Goal: Task Accomplishment & Management: Manage account settings

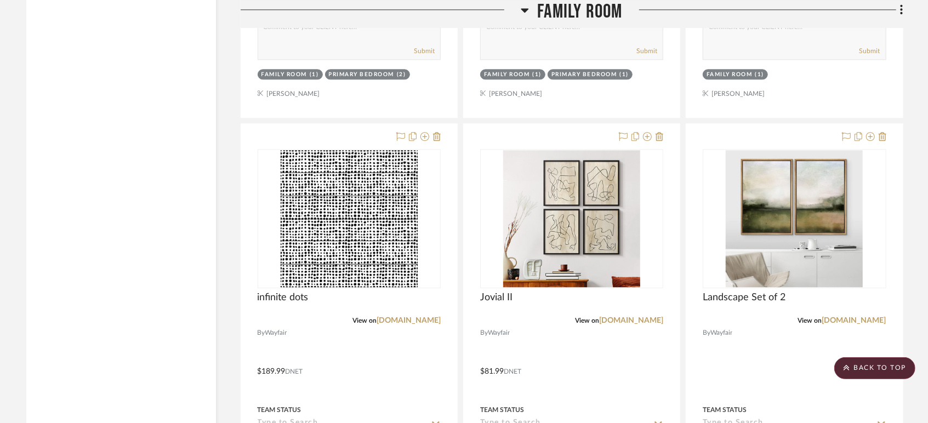
scroll to position [1706, 0]
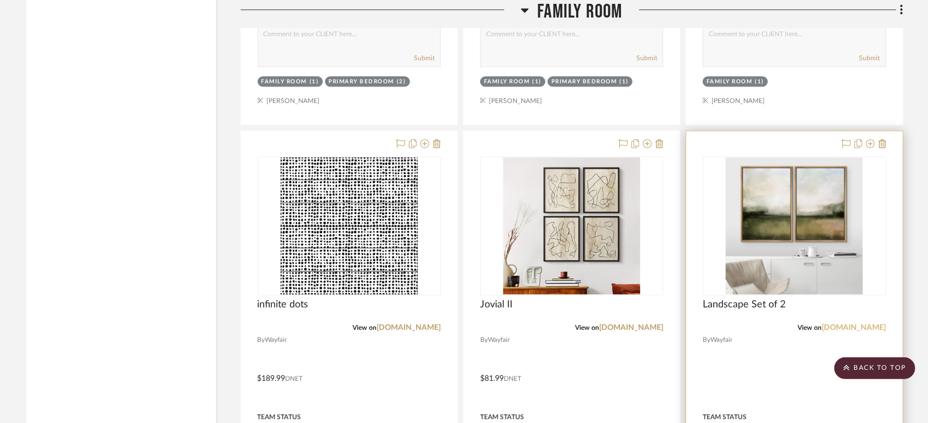
click at [862, 324] on link "[DOMAIN_NAME]" at bounding box center [855, 328] width 64 height 8
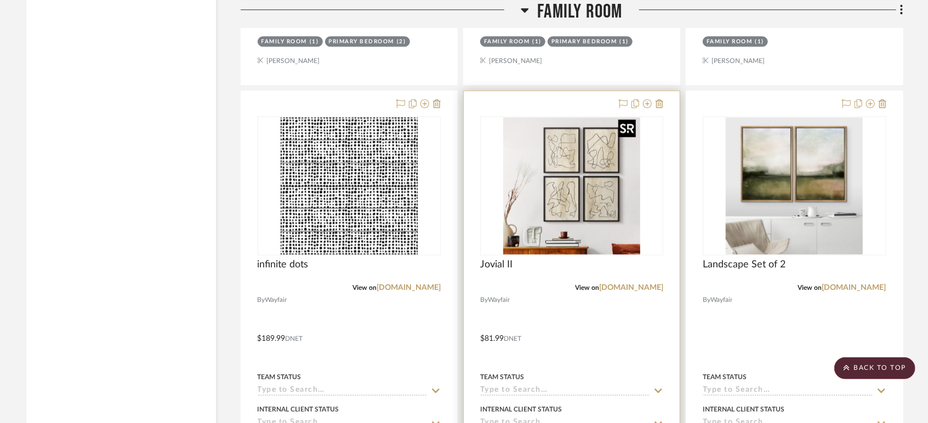
scroll to position [1767, 0]
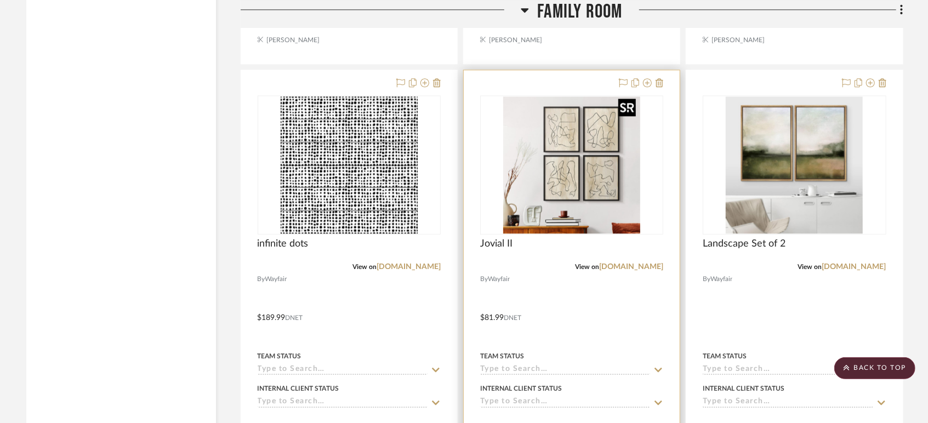
click at [568, 159] on img "0" at bounding box center [571, 165] width 137 height 137
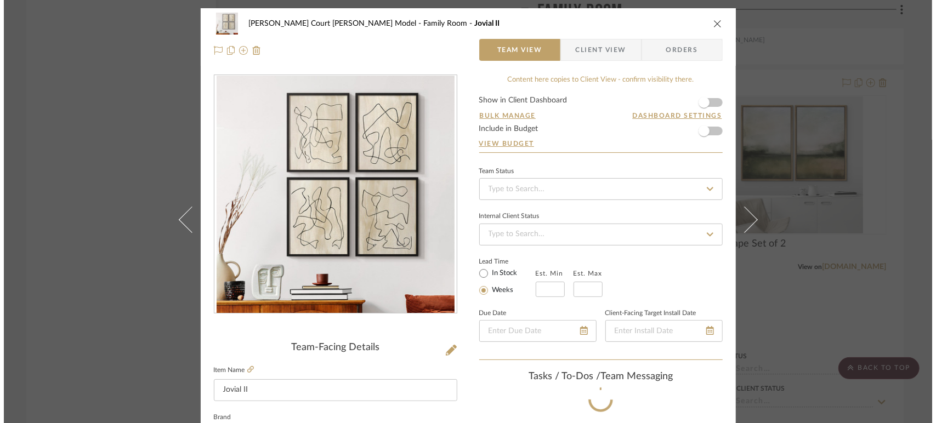
scroll to position [0, 0]
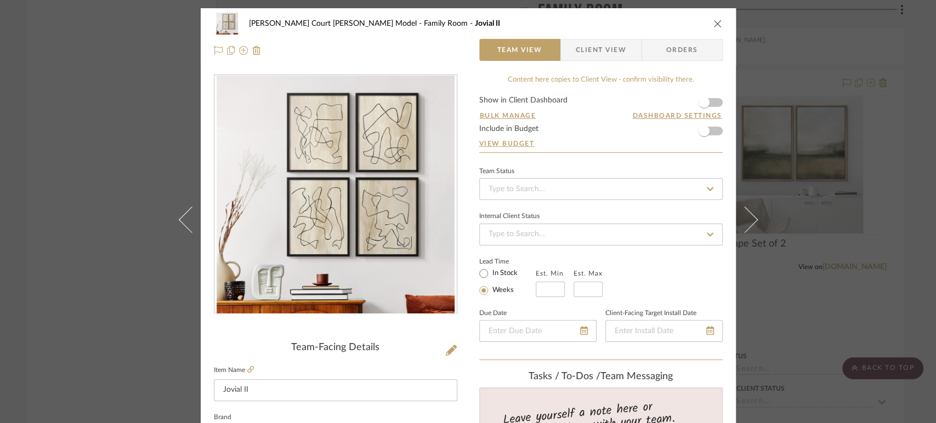
click at [715, 24] on icon "close" at bounding box center [717, 23] width 9 height 9
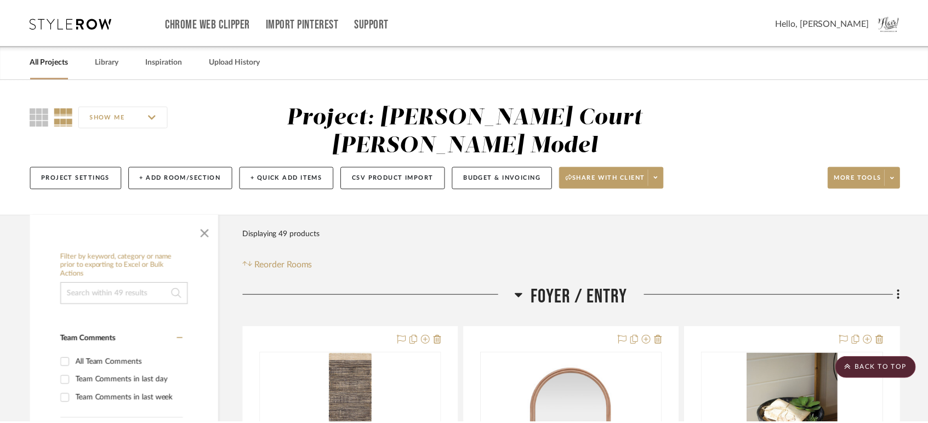
scroll to position [1767, 0]
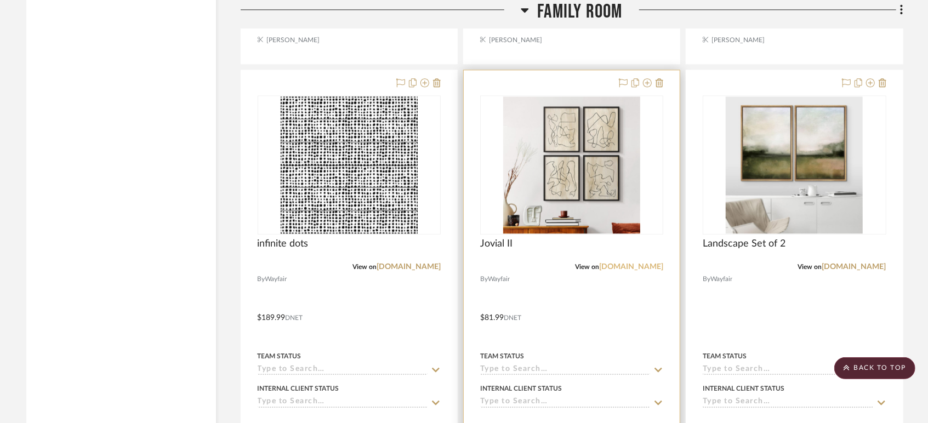
click at [650, 263] on link "[DOMAIN_NAME]" at bounding box center [631, 267] width 64 height 8
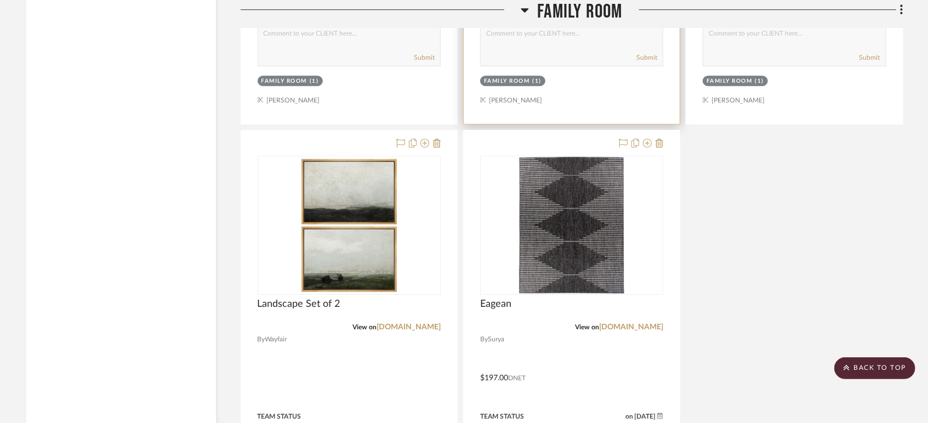
scroll to position [2194, 0]
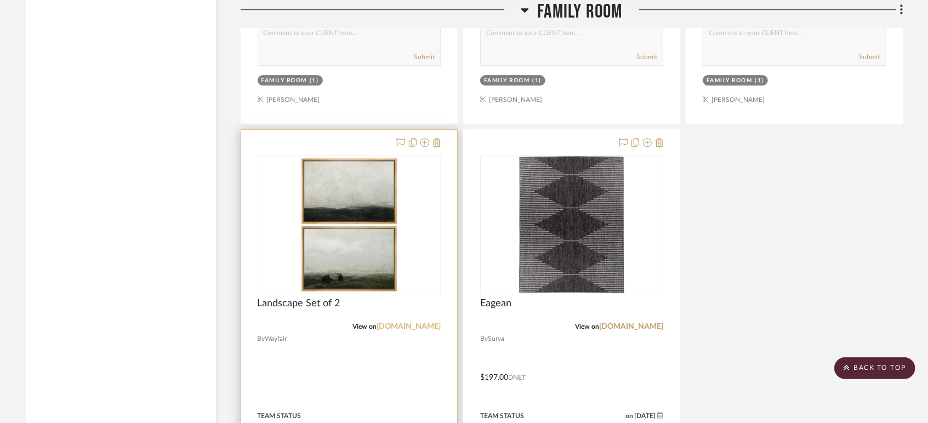
click at [417, 323] on link "[DOMAIN_NAME]" at bounding box center [409, 327] width 64 height 8
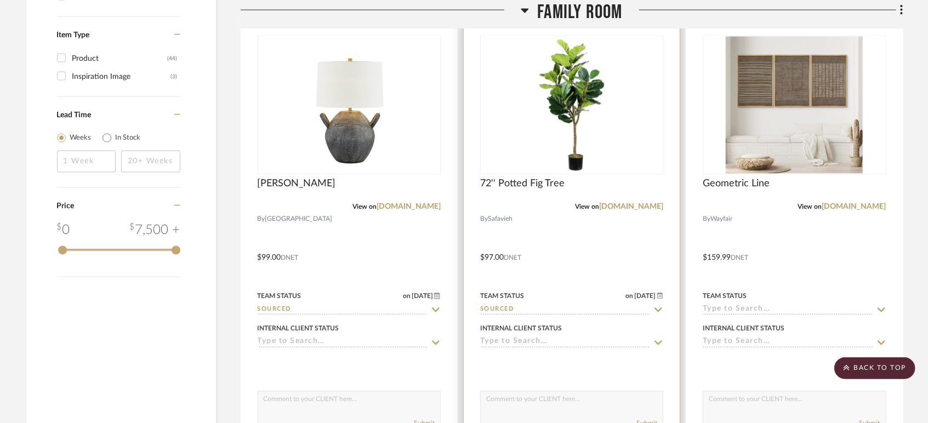
scroll to position [1279, 0]
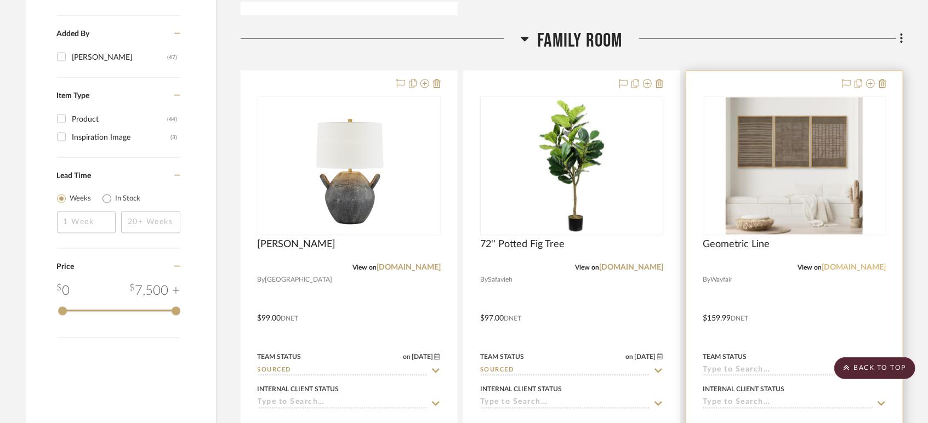
click at [869, 264] on link "[DOMAIN_NAME]" at bounding box center [855, 268] width 64 height 8
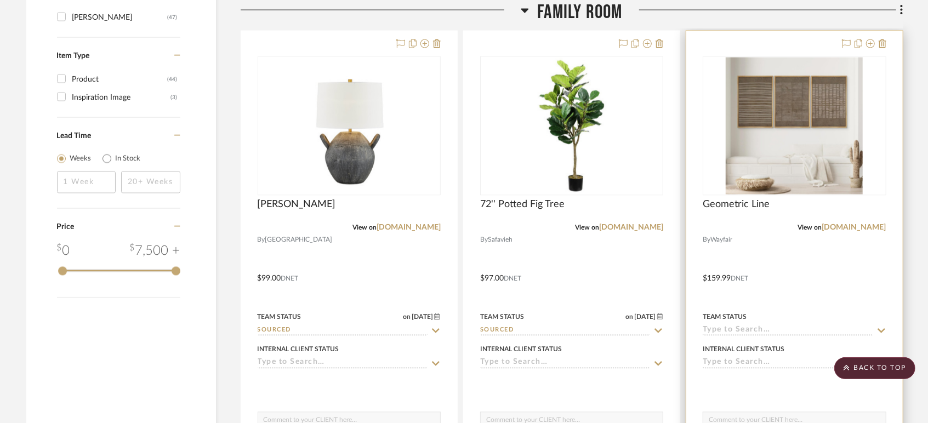
scroll to position [1340, 0]
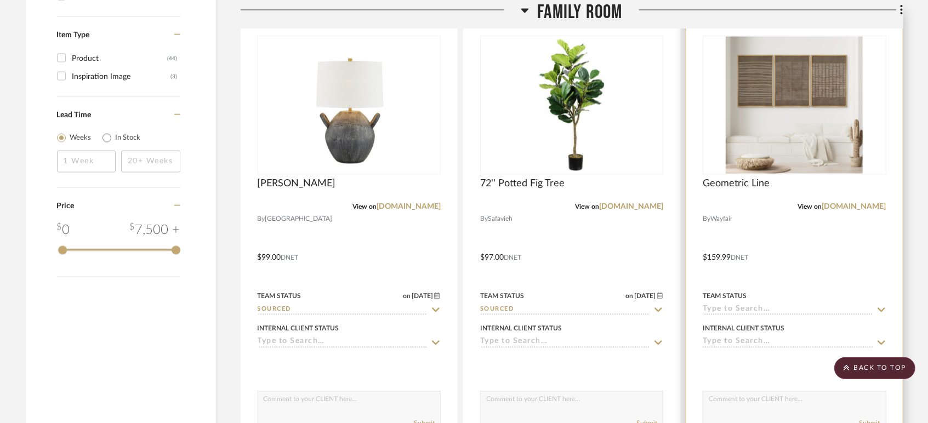
click at [755, 305] on input at bounding box center [788, 310] width 170 height 10
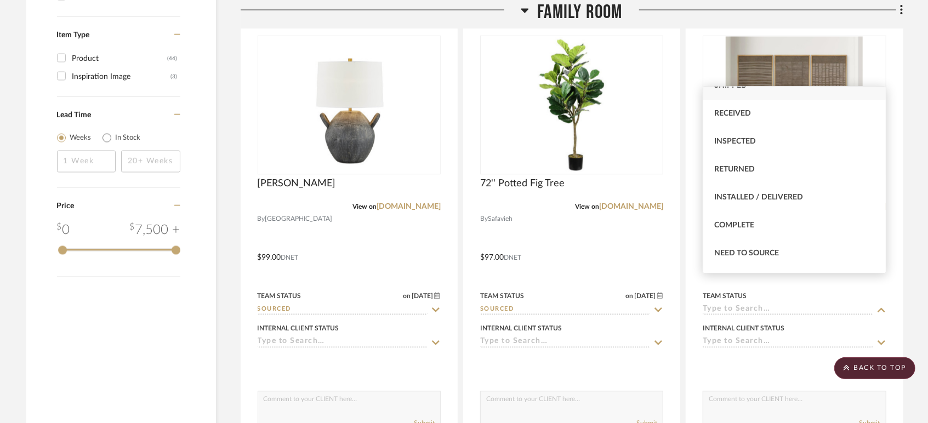
scroll to position [243, 0]
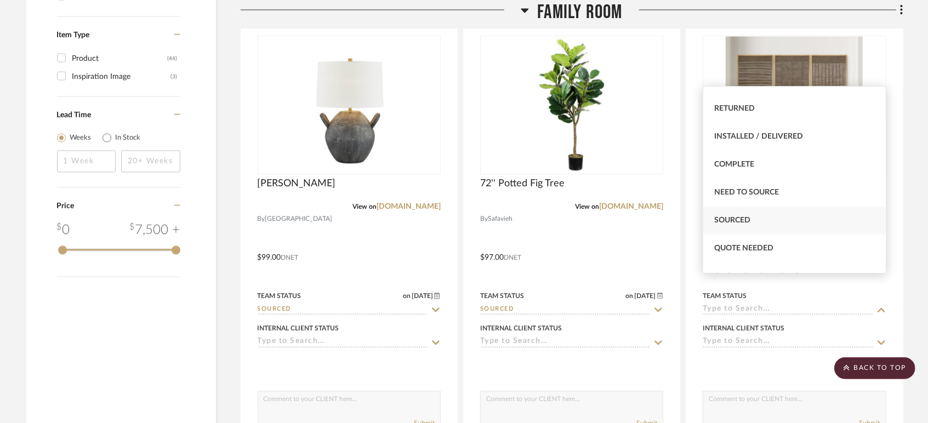
click at [759, 213] on div "Sourced" at bounding box center [795, 221] width 183 height 28
type input "[DATE]"
type input "Sourced"
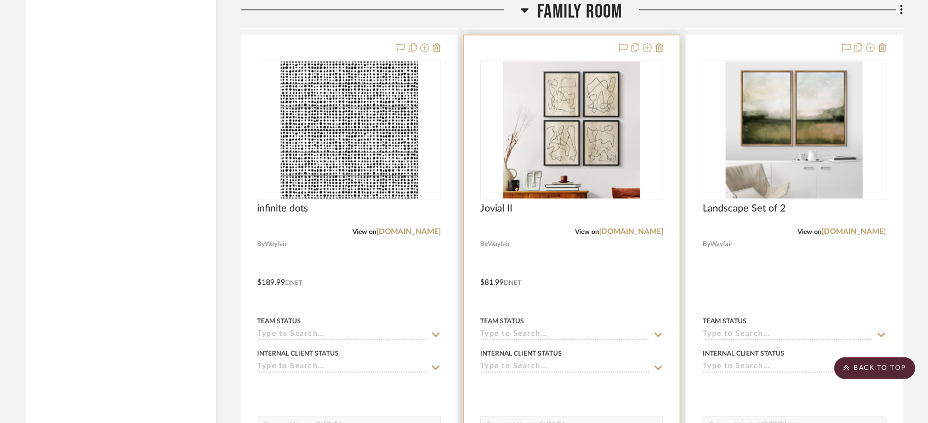
scroll to position [1828, 0]
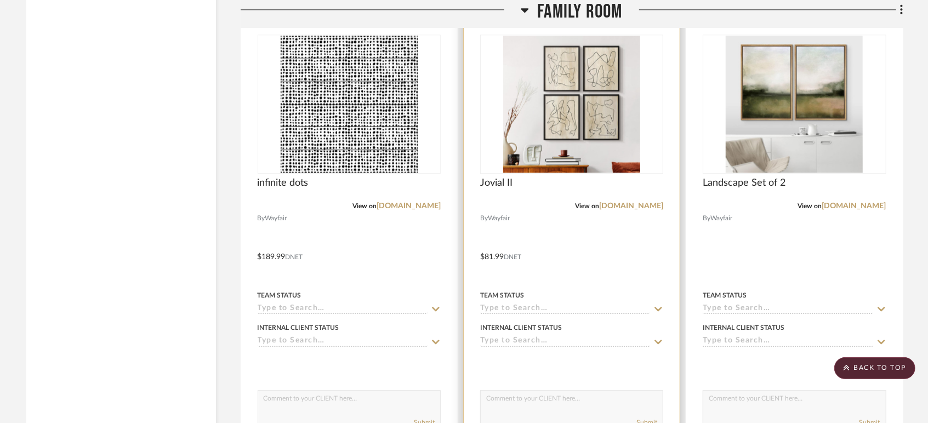
click at [606, 304] on input at bounding box center [565, 309] width 170 height 10
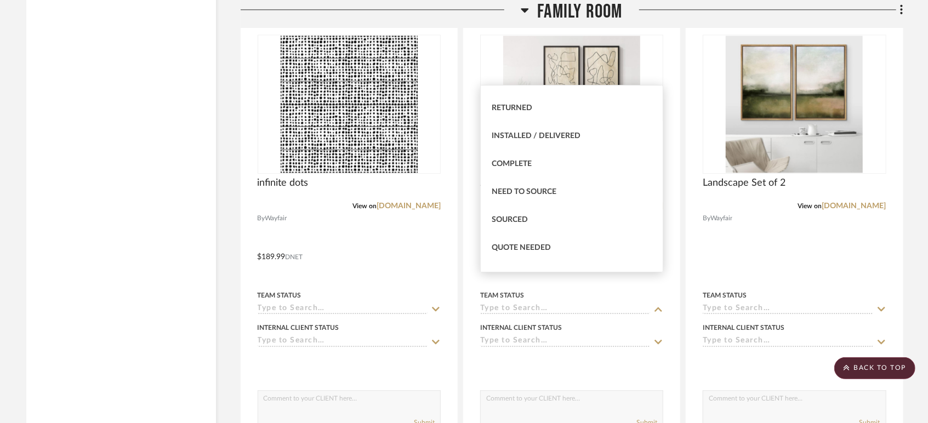
scroll to position [243, 0]
click at [592, 222] on div "Sourced" at bounding box center [572, 220] width 183 height 28
type input "[DATE]"
type input "Sourced"
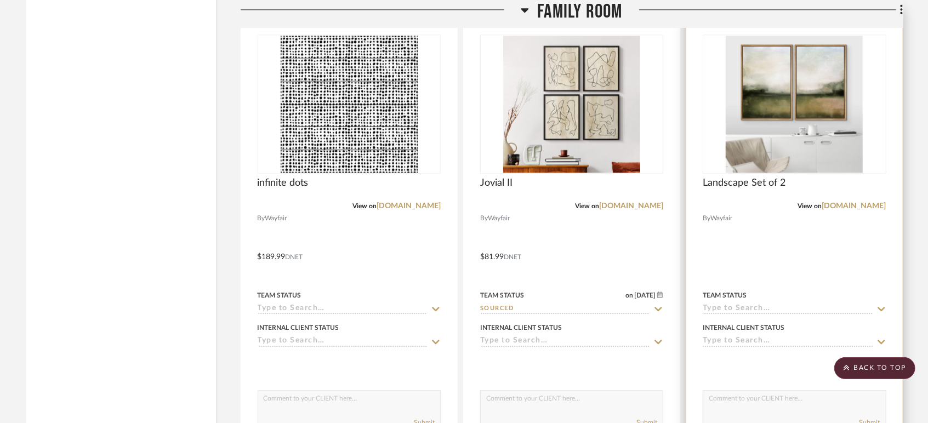
click at [733, 304] on input at bounding box center [788, 309] width 170 height 10
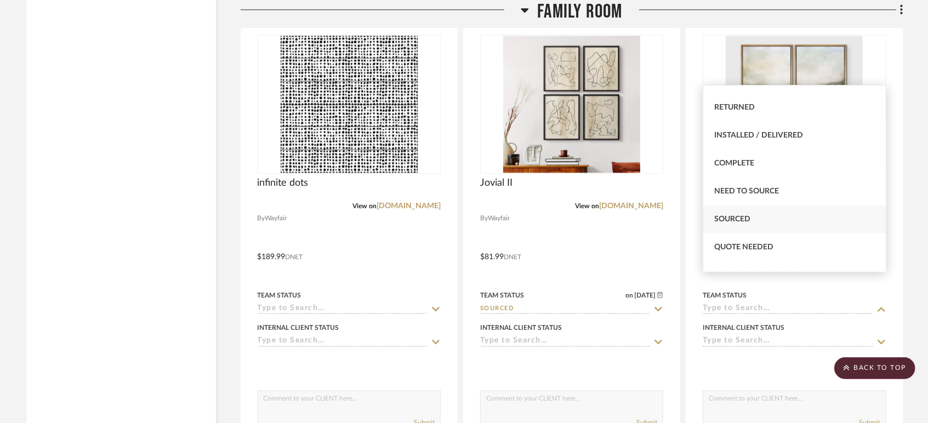
click at [724, 218] on span "Sourced" at bounding box center [733, 220] width 36 height 8
type input "[DATE]"
type input "Sourced"
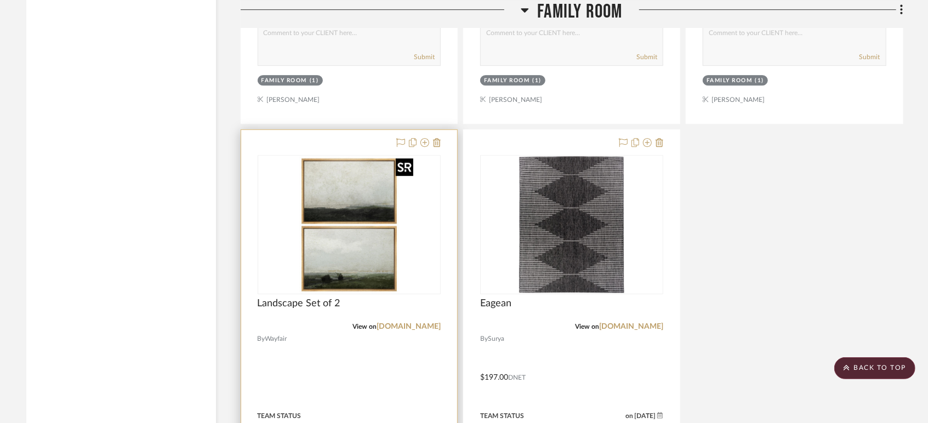
scroll to position [2315, 0]
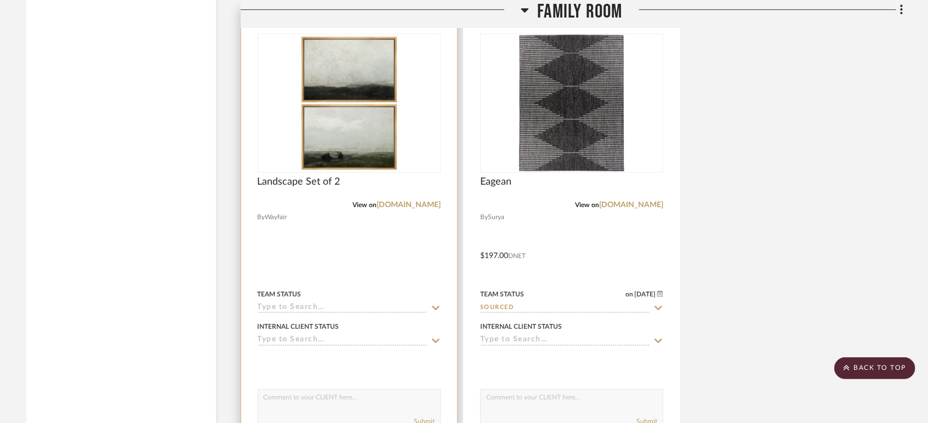
click at [329, 287] on div "Team Status" at bounding box center [349, 300] width 183 height 26
click at [302, 303] on input at bounding box center [343, 308] width 170 height 10
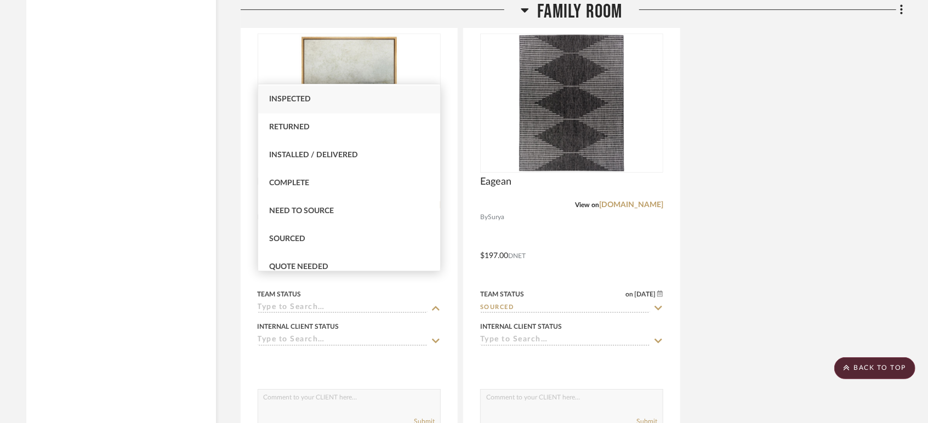
scroll to position [243, 0]
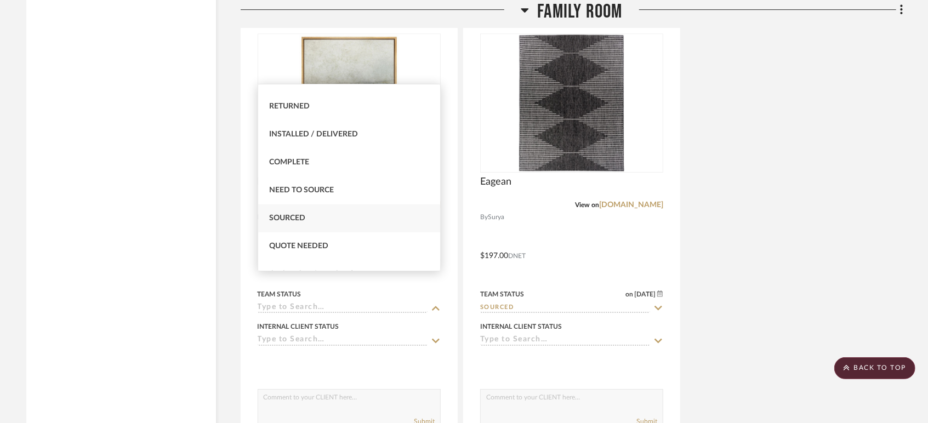
click at [280, 222] on span "Sourced" at bounding box center [287, 218] width 36 height 8
type input "[DATE]"
type input "Sourced"
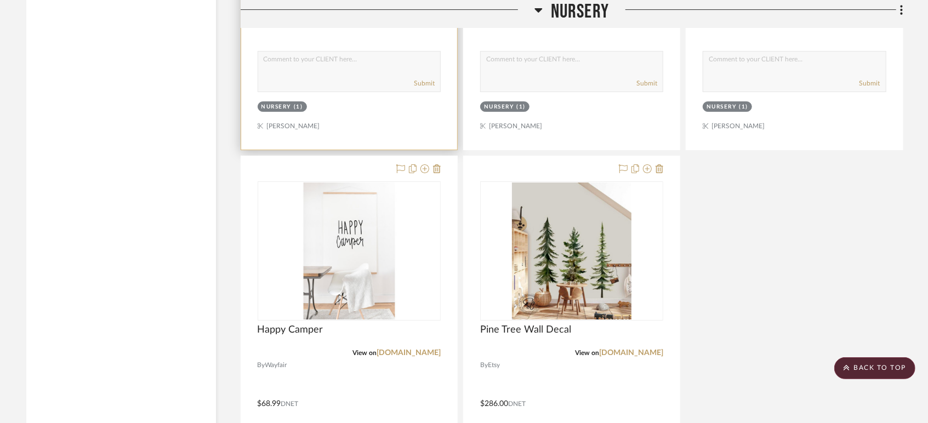
scroll to position [5301, 0]
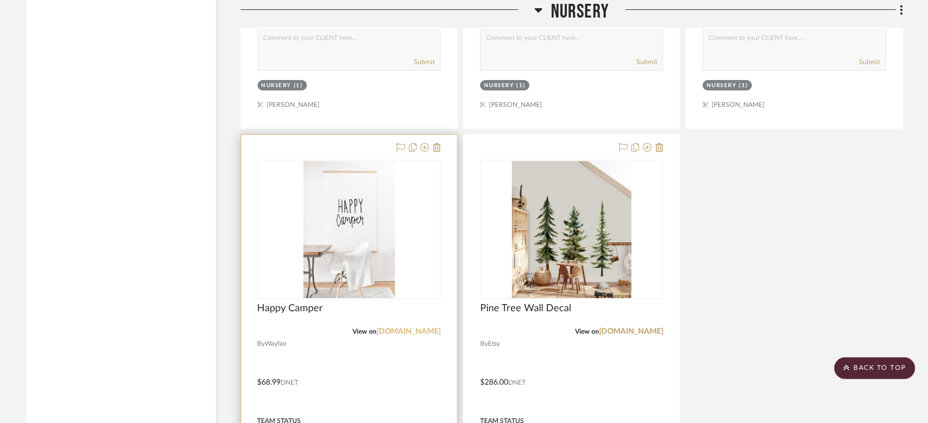
click at [437, 328] on link "[DOMAIN_NAME]" at bounding box center [409, 332] width 64 height 8
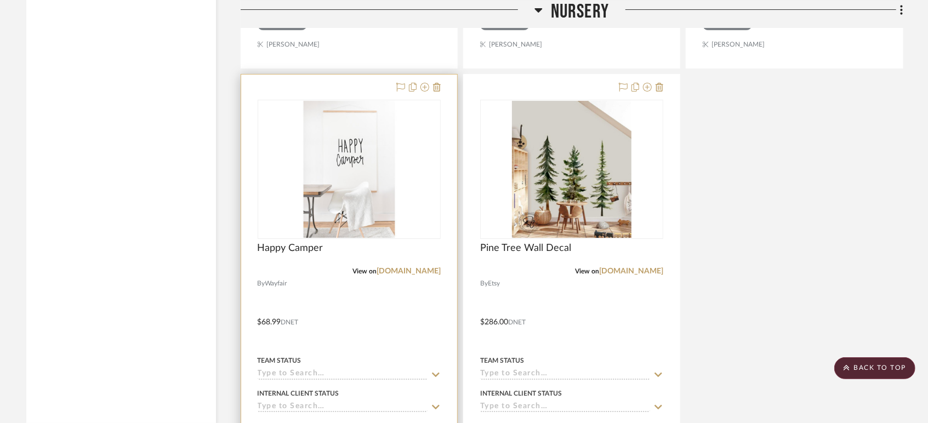
scroll to position [5362, 0]
click at [289, 353] on div "Team Status" at bounding box center [349, 366] width 183 height 26
click at [293, 369] on input at bounding box center [343, 374] width 170 height 10
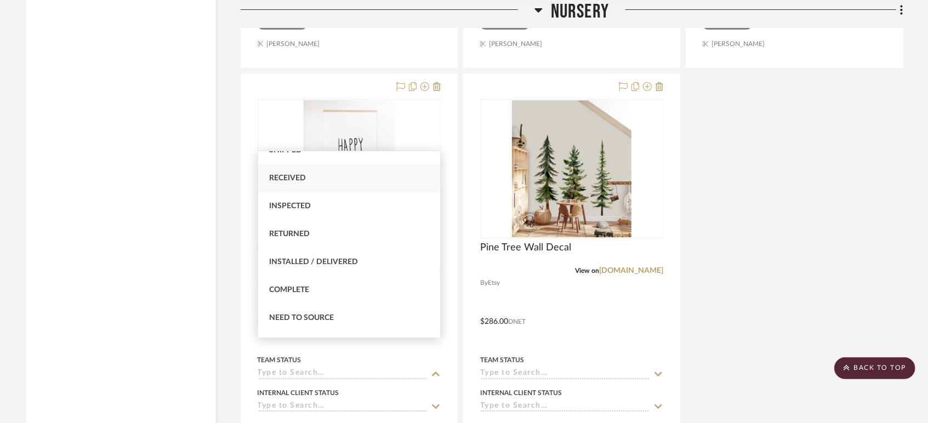
scroll to position [243, 0]
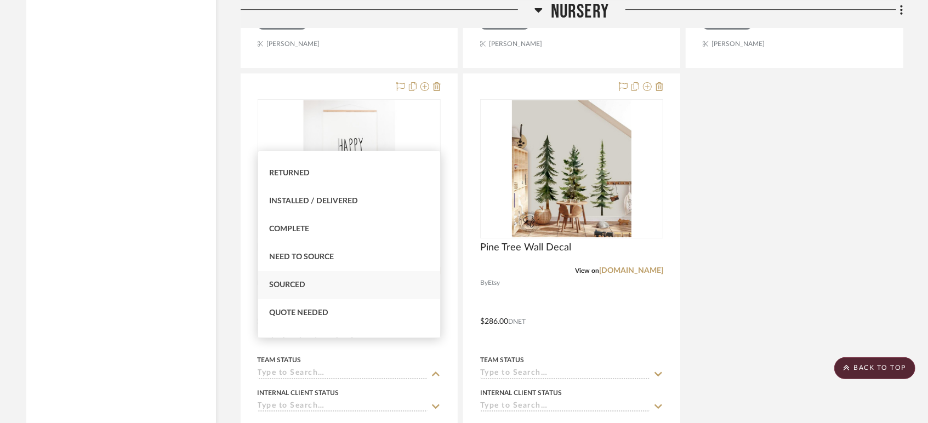
click at [297, 286] on span "Sourced" at bounding box center [287, 285] width 36 height 8
type input "[DATE]"
type input "Sourced"
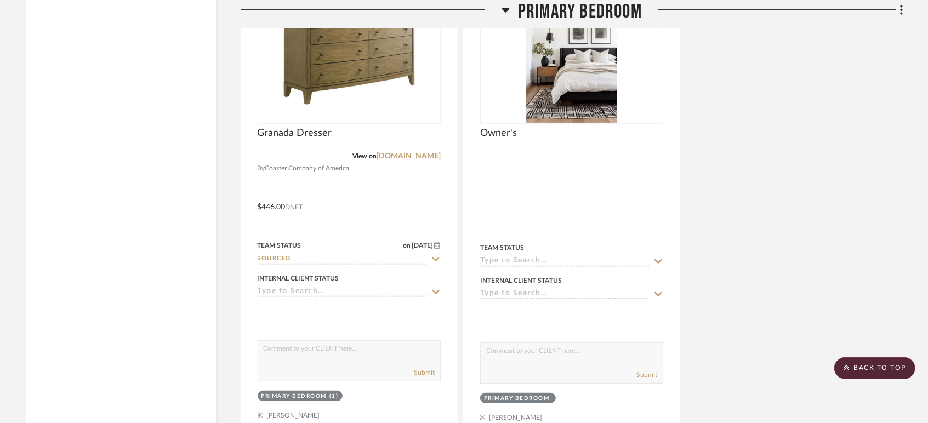
scroll to position [8531, 0]
